Goal: Task Accomplishment & Management: Complete application form

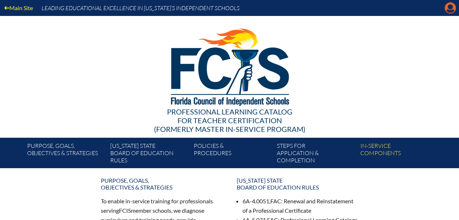
click at [452, 13] on icon "Manage account" at bounding box center [451, 8] width 12 height 12
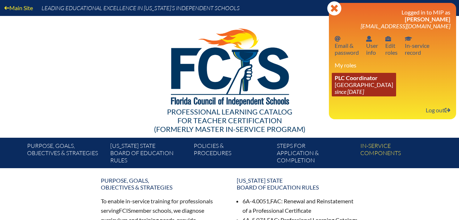
click at [357, 85] on link "PLC Coordinator Good Shepherd Episcopal School since 2021 Jul 1" at bounding box center [364, 85] width 64 height 24
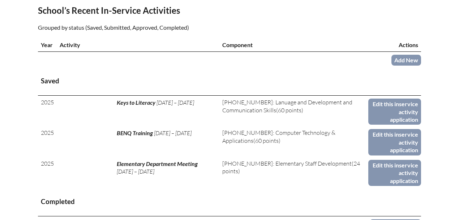
scroll to position [337, 0]
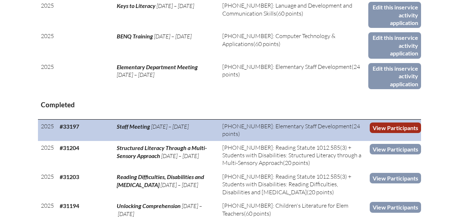
click at [383, 128] on link "View Participants" at bounding box center [395, 127] width 51 height 10
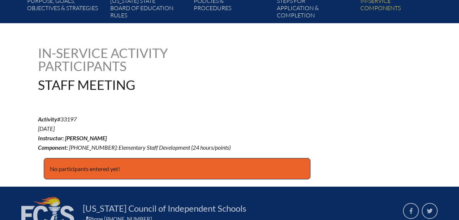
scroll to position [216, 0]
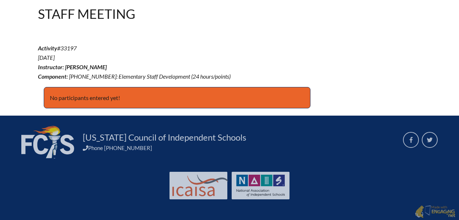
click at [104, 98] on p "No participants entered yet!" at bounding box center [177, 98] width 267 height 22
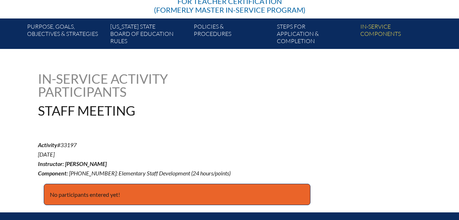
scroll to position [143, 0]
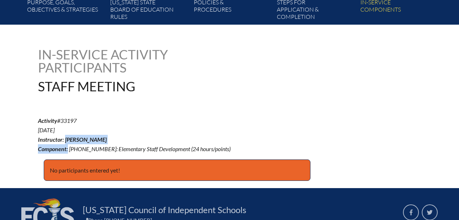
drag, startPoint x: 67, startPoint y: 146, endPoint x: 214, endPoint y: 143, distance: 146.5
click at [214, 143] on p "Activity #33197 Aug 5, ’25 Instructor: Heather Vaughn Component: 7-417-003: Ele…" at bounding box center [165, 135] width 255 height 38
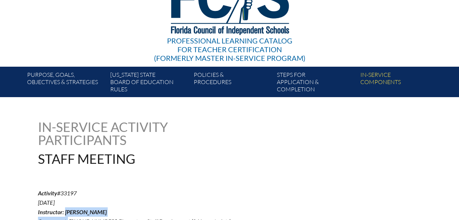
scroll to position [0, 0]
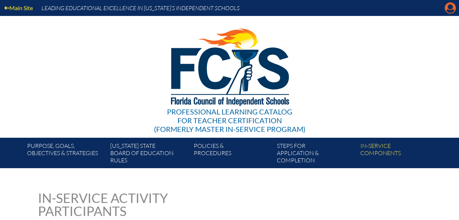
click at [447, 6] on icon at bounding box center [450, 8] width 11 height 11
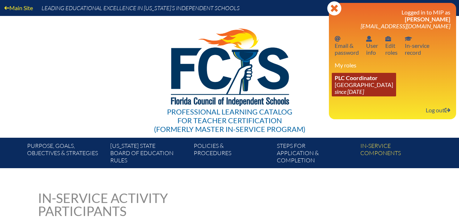
click at [374, 80] on span "PLC Coordinator" at bounding box center [356, 77] width 43 height 7
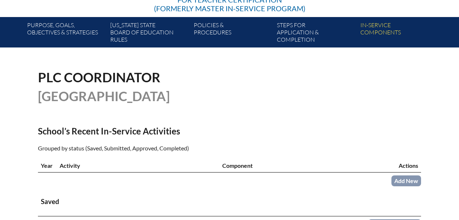
scroll to position [217, 0]
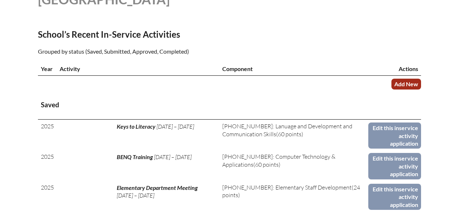
click at [405, 81] on link "Add New" at bounding box center [407, 83] width 30 height 10
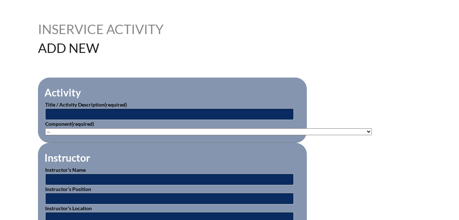
scroll to position [193, 0]
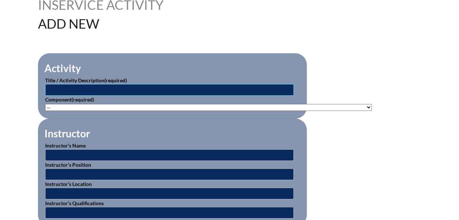
click at [69, 87] on input "text" at bounding box center [169, 90] width 249 height 12
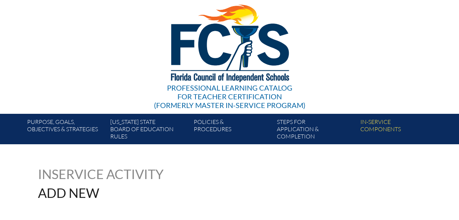
scroll to position [0, 0]
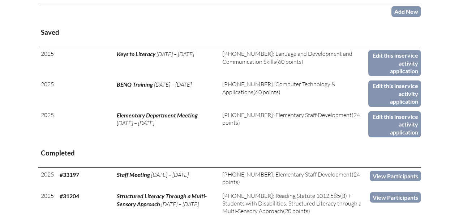
scroll to position [241, 0]
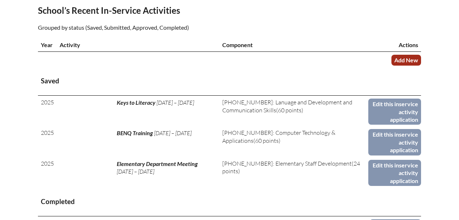
click at [405, 61] on link "Add New" at bounding box center [407, 60] width 30 height 10
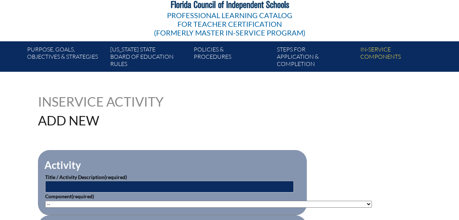
scroll to position [145, 0]
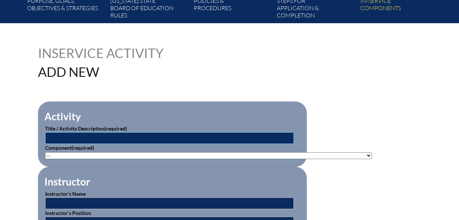
click at [98, 139] on input "text" at bounding box center [169, 138] width 249 height 12
type input "Staf Meeting"
click at [96, 154] on select"]"] "-- 1-000-001: Appropriate Art Activities 1-000-002: Concept and Art Process for…" at bounding box center [208, 155] width 327 height 7
select select"]"] "20491"
click at [45, 152] on select"]"] "-- 1-000-001: Appropriate Art Activities 1-000-002: Concept and Art Process for…" at bounding box center [208, 155] width 327 height 7
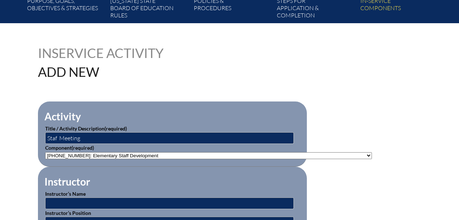
scroll to position [217, 0]
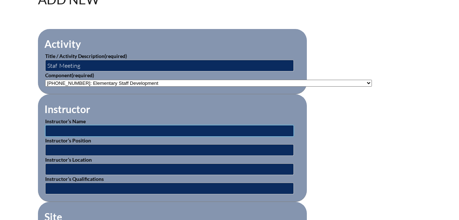
click at [88, 125] on input "text" at bounding box center [169, 131] width 249 height 12
type input "Heather Vaughn"
click at [85, 148] on input "text" at bounding box center [169, 150] width 249 height 12
type input "Head of School"
click at [88, 166] on input "text" at bounding box center [169, 169] width 249 height 12
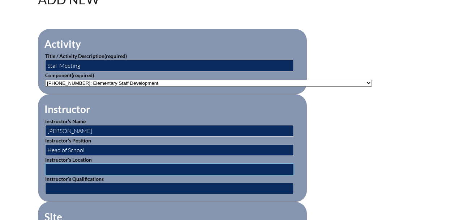
type input "[GEOGRAPHIC_DATA]"
click at [89, 184] on input "text" at bounding box center [169, 188] width 249 height 12
type input "HOS"
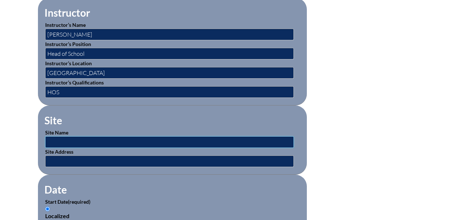
click at [63, 136] on input "text" at bounding box center [169, 142] width 249 height 12
type input "[GEOGRAPHIC_DATA]"
click at [75, 151] on p "Site Address" at bounding box center [172, 157] width 255 height 19
click at [74, 155] on input "text" at bounding box center [169, 161] width 249 height 12
type input "[STREET_ADDRESS] Tequesta, Fl. 33469"
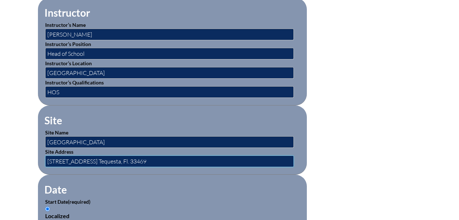
scroll to position [410, 0]
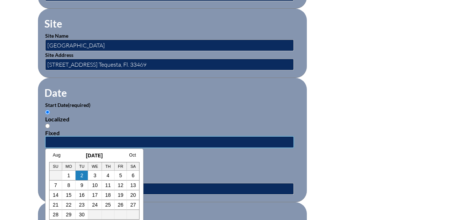
click at [68, 138] on input "text" at bounding box center [169, 142] width 249 height 12
click at [118, 173] on td "5" at bounding box center [121, 175] width 13 height 10
click at [120, 173] on link "5" at bounding box center [120, 175] width 3 height 6
type input "2025-09-05 2:25 PM"
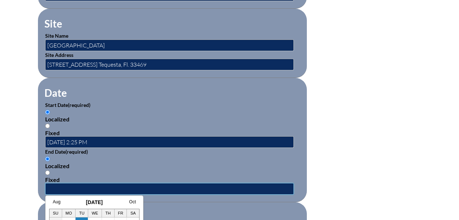
click at [109, 183] on input "text" at bounding box center [169, 189] width 249 height 12
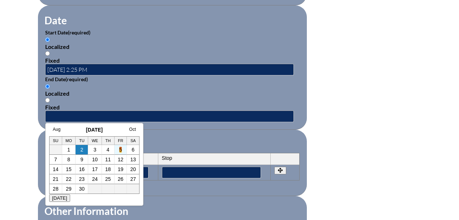
click at [121, 150] on link "5" at bounding box center [120, 149] width 3 height 6
type input "2025-09-05 2:25 PM"
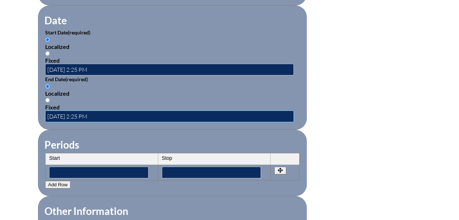
scroll to position [530, 0]
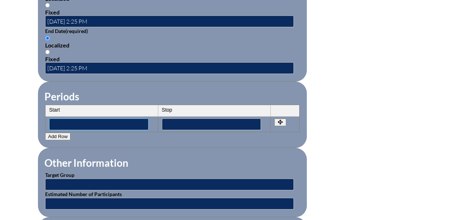
click at [92, 122] on input"] "text" at bounding box center [98, 124] width 99 height 12
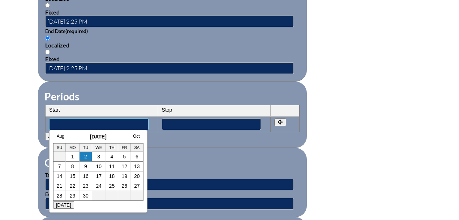
type input"] "8:30 am"
click at [175, 118] on input"] "text" at bounding box center [211, 124] width 99 height 12
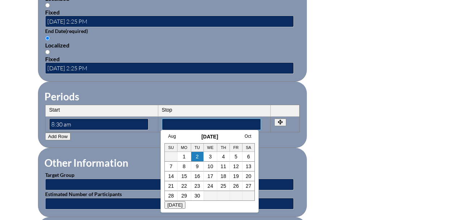
type input"] "4:30"
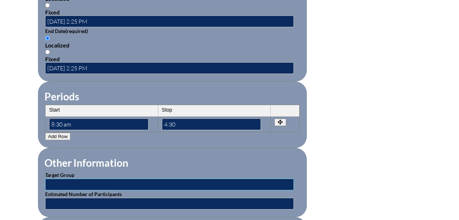
click at [106, 179] on input "text" at bounding box center [169, 184] width 249 height 12
type input "Staff"
click at [89, 197] on input "text" at bounding box center [169, 203] width 249 height 12
type input "24"
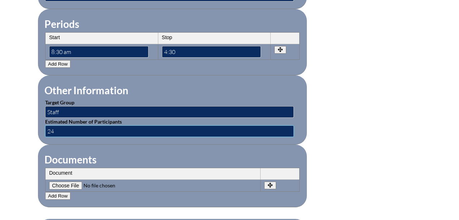
scroll to position [675, 0]
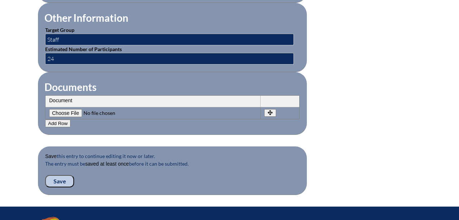
click at [61, 177] on input "Save" at bounding box center [59, 181] width 29 height 12
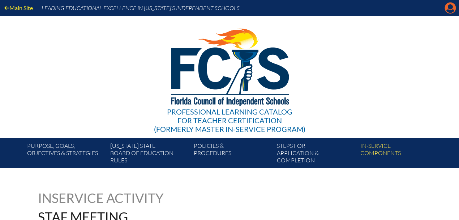
click at [454, 9] on icon at bounding box center [450, 8] width 11 height 11
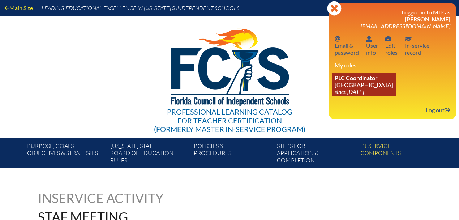
click at [380, 81] on link "PLC Coordinator Good Shepherd Episcopal School since 2021 Jul 1" at bounding box center [364, 85] width 64 height 24
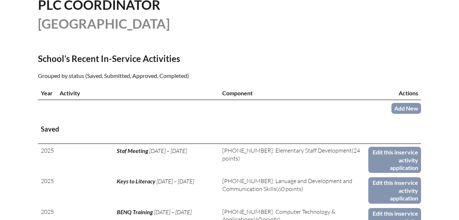
scroll to position [265, 0]
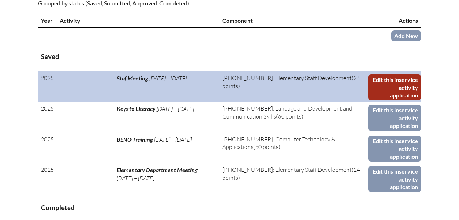
click at [384, 86] on link "Edit this inservice activity application" at bounding box center [395, 87] width 53 height 26
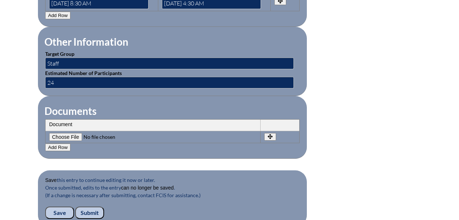
scroll to position [675, 0]
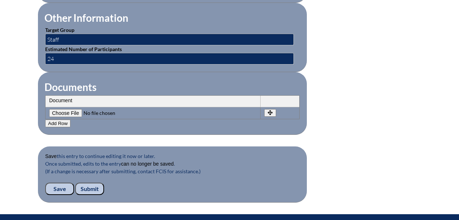
click at [84, 184] on input "Submit" at bounding box center [89, 188] width 29 height 12
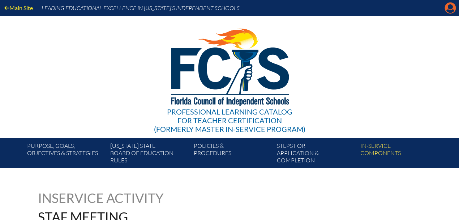
click at [452, 13] on icon at bounding box center [450, 8] width 11 height 11
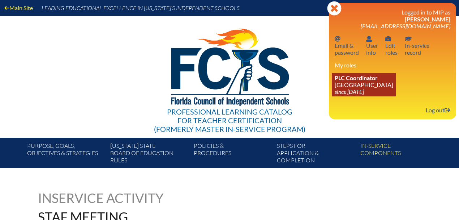
click at [352, 77] on span "PLC Coordinator" at bounding box center [356, 77] width 43 height 7
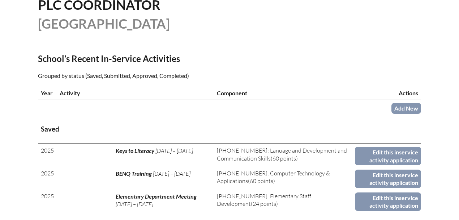
scroll to position [265, 0]
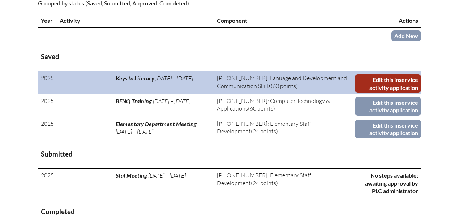
click at [368, 83] on link "Edit this inservice activity application" at bounding box center [388, 83] width 66 height 18
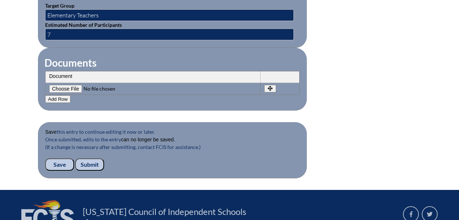
scroll to position [747, 0]
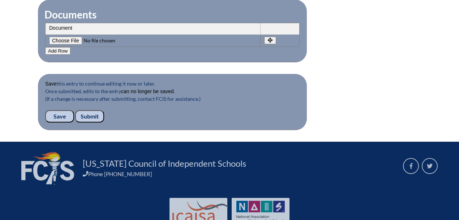
click at [82, 110] on input "Submit" at bounding box center [89, 116] width 29 height 12
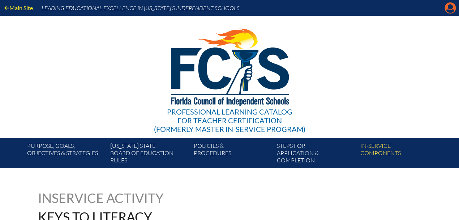
click at [449, 9] on icon at bounding box center [450, 8] width 11 height 11
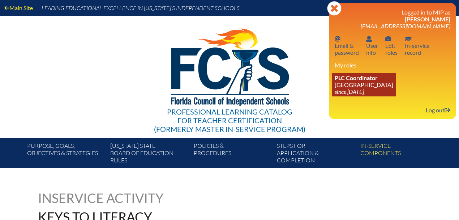
click at [365, 86] on link "PLC Coordinator Good Shepherd Episcopal School since 2021 Jul 1" at bounding box center [364, 85] width 64 height 24
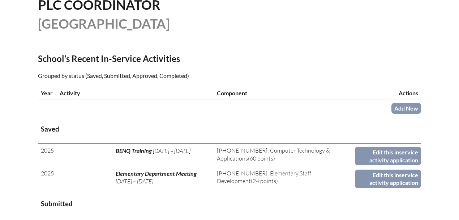
scroll to position [265, 0]
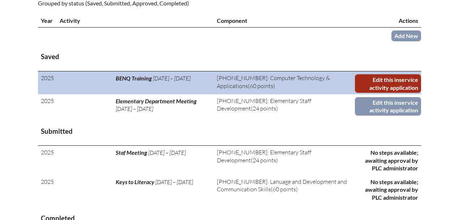
click at [386, 83] on link "Edit this inservice activity application" at bounding box center [388, 83] width 66 height 18
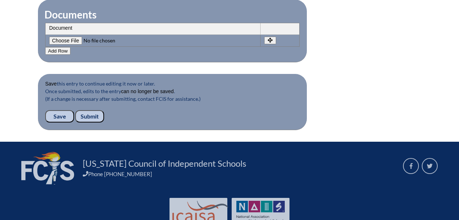
scroll to position [767, 0]
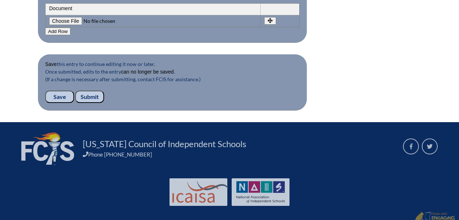
click at [86, 90] on input "Submit" at bounding box center [89, 96] width 29 height 12
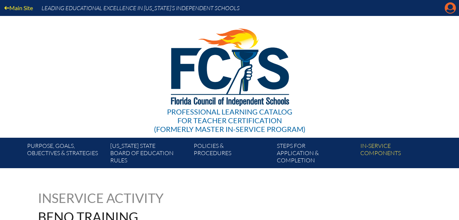
click at [453, 8] on icon at bounding box center [450, 8] width 11 height 11
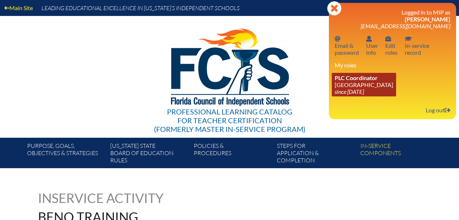
click at [360, 79] on span "PLC Coordinator" at bounding box center [356, 77] width 43 height 7
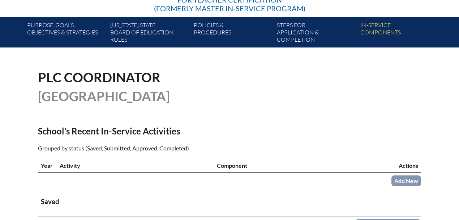
scroll to position [241, 0]
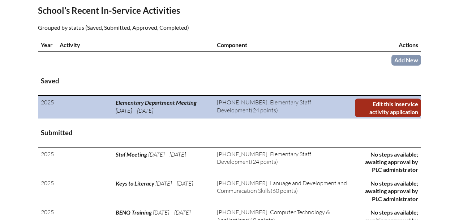
click at [381, 102] on link "Edit this inservice activity application" at bounding box center [388, 107] width 66 height 18
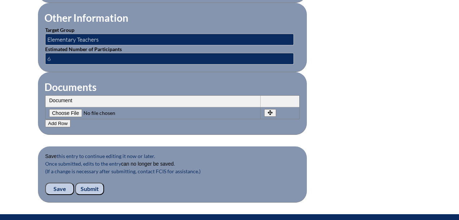
scroll to position [723, 0]
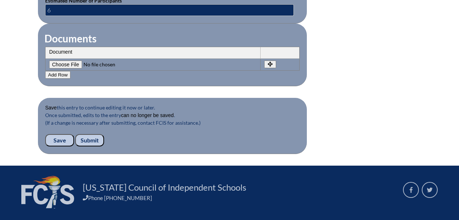
click at [84, 134] on input "Submit" at bounding box center [89, 140] width 29 height 12
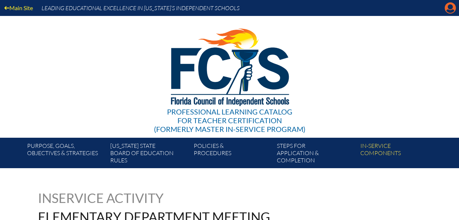
click at [446, 7] on icon at bounding box center [450, 8] width 11 height 11
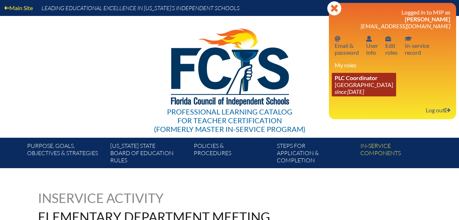
click at [339, 88] on link "PLC Coordinator Good Shepherd Episcopal School since 2021 Jul 1" at bounding box center [364, 85] width 64 height 24
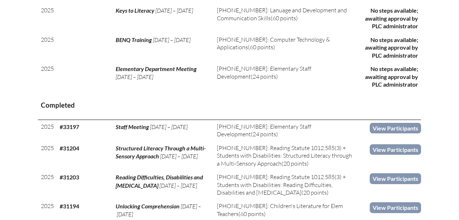
scroll to position [386, 0]
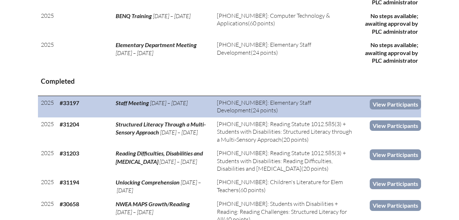
click at [122, 102] on span "Staff Meeting" at bounding box center [132, 102] width 33 height 7
click at [407, 106] on link "View Participants" at bounding box center [395, 104] width 51 height 10
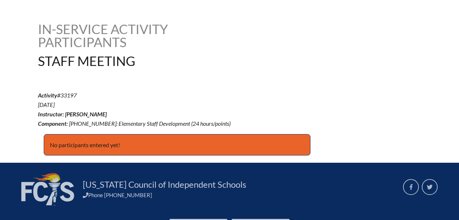
scroll to position [193, 0]
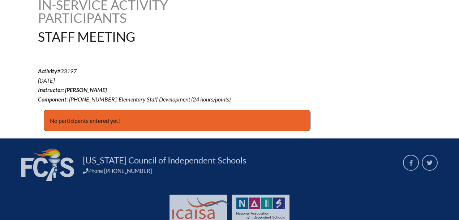
click at [94, 114] on p "No participants entered yet!" at bounding box center [177, 121] width 267 height 22
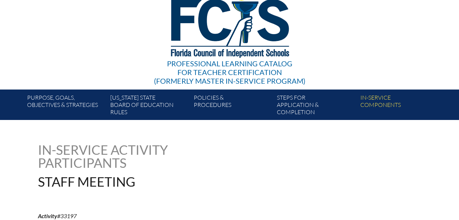
scroll to position [0, 0]
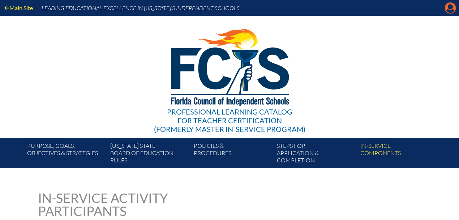
click at [451, 5] on icon "Manage account" at bounding box center [451, 8] width 12 height 12
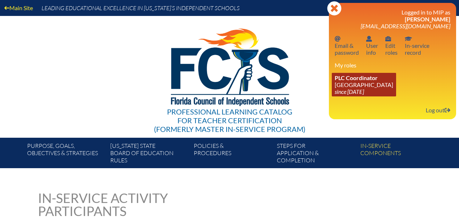
click at [362, 92] on icon "since [DATE]" at bounding box center [349, 91] width 29 height 7
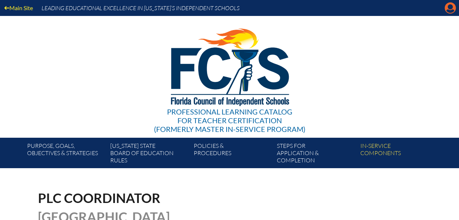
click at [448, 7] on icon at bounding box center [450, 8] width 11 height 11
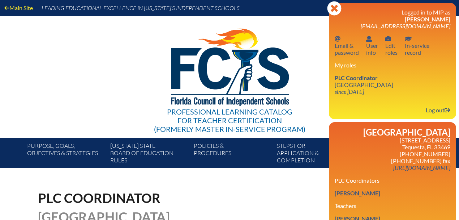
scroll to position [72, 0]
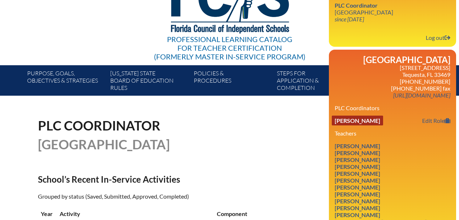
click at [352, 125] on link "Robyn G Kovner" at bounding box center [357, 120] width 51 height 10
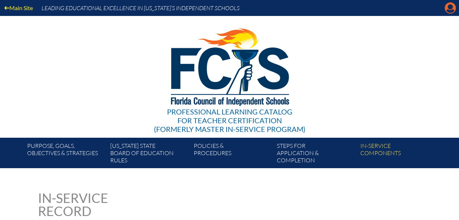
click at [446, 11] on icon at bounding box center [450, 8] width 11 height 11
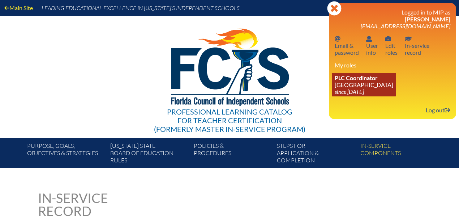
click at [368, 80] on span "PLC Coordinator" at bounding box center [356, 77] width 43 height 7
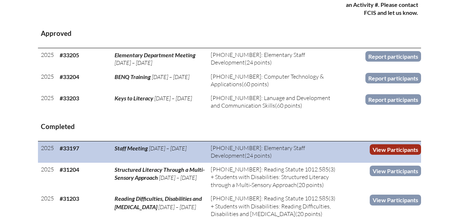
scroll to position [386, 0]
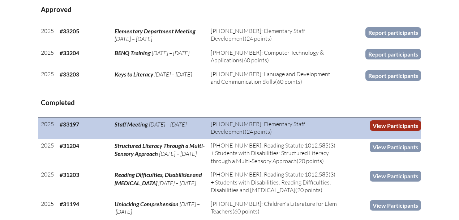
click at [377, 123] on link "View Participants" at bounding box center [395, 125] width 51 height 10
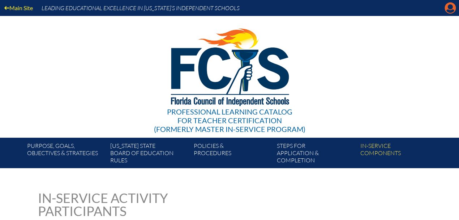
click at [449, 4] on icon at bounding box center [450, 8] width 11 height 11
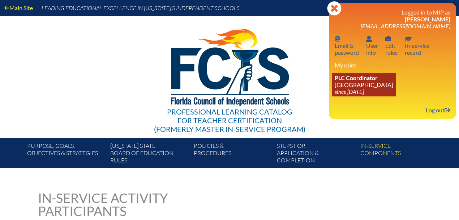
click at [348, 84] on link "PLC Coordinator Good Shepherd Episcopal School since 2021 Jul 1" at bounding box center [364, 85] width 64 height 24
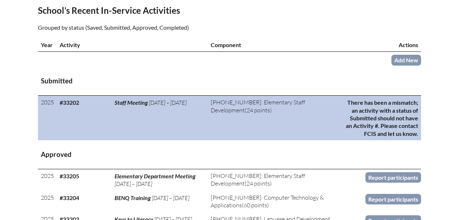
scroll to position [289, 0]
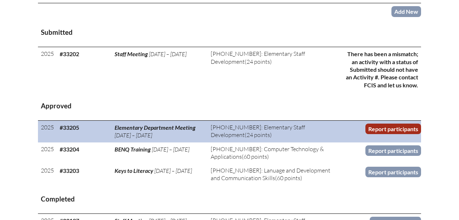
click at [378, 131] on link "Report participants" at bounding box center [394, 128] width 56 height 10
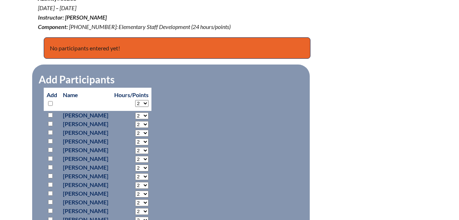
scroll to position [289, 0]
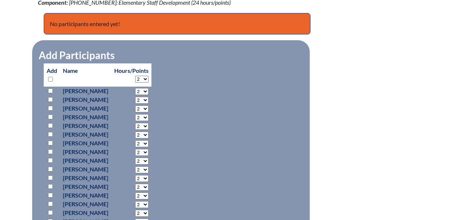
click at [149, 77] on select "2 3 4 5 6 7 8 9 10 11 12 13 14 15 16 17 18 19 20 21 22 23 24" at bounding box center [141, 79] width 13 height 7
select select "4"
click at [149, 76] on select "2 3 4 5 6 7 8 9 10 11 12 13 14 15 16 17 18 19 20 21 22 23 24" at bounding box center [141, 79] width 13 height 7
select select "4"
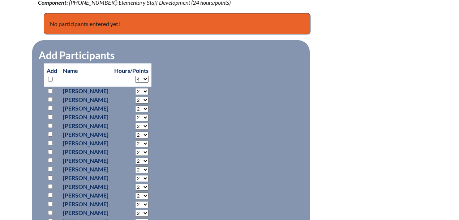
select select "4"
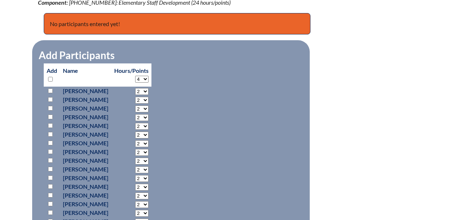
select select "4"
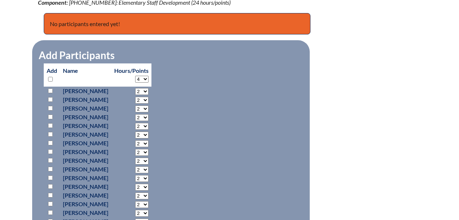
select select "4"
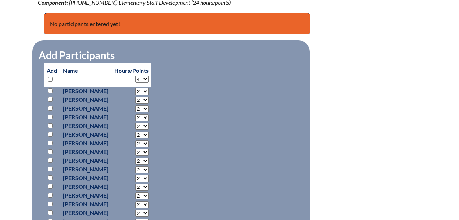
select select "4"
click at [48, 90] on input "checkbox" at bounding box center [50, 90] width 5 height 5
checkbox input "true"
click at [49, 98] on input "checkbox" at bounding box center [50, 99] width 5 height 5
checkbox input "true"
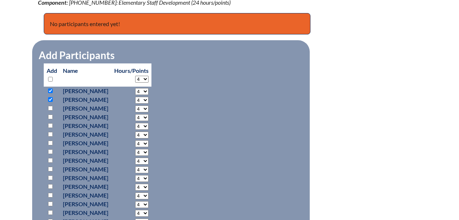
click at [50, 133] on input "checkbox" at bounding box center [50, 134] width 5 height 5
checkbox input "true"
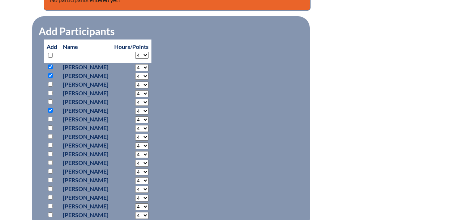
click at [51, 118] on input "checkbox" at bounding box center [50, 118] width 5 height 5
checkbox input "true"
click at [50, 135] on input "checkbox" at bounding box center [50, 136] width 5 height 5
checkbox input "true"
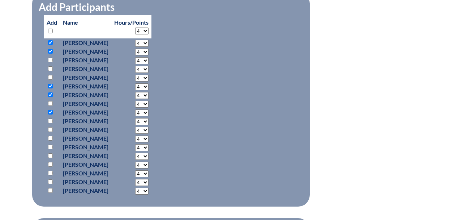
click at [48, 189] on input "checkbox" at bounding box center [50, 190] width 5 height 5
checkbox input "true"
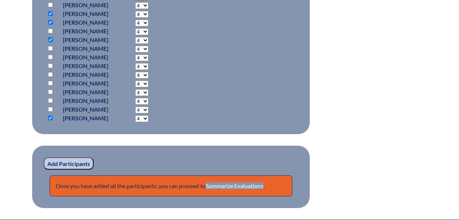
scroll to position [434, 0]
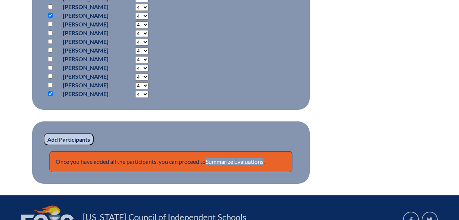
click at [68, 136] on input "Add Participants" at bounding box center [69, 139] width 50 height 12
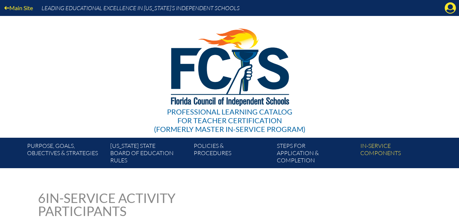
scroll to position [513, 0]
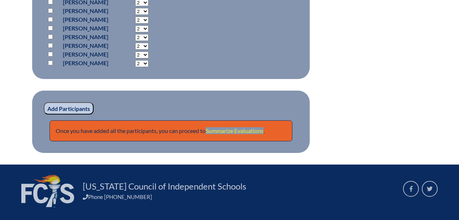
click at [245, 130] on link "Summarize Evaluations" at bounding box center [235, 130] width 58 height 7
